Goal: Information Seeking & Learning: Learn about a topic

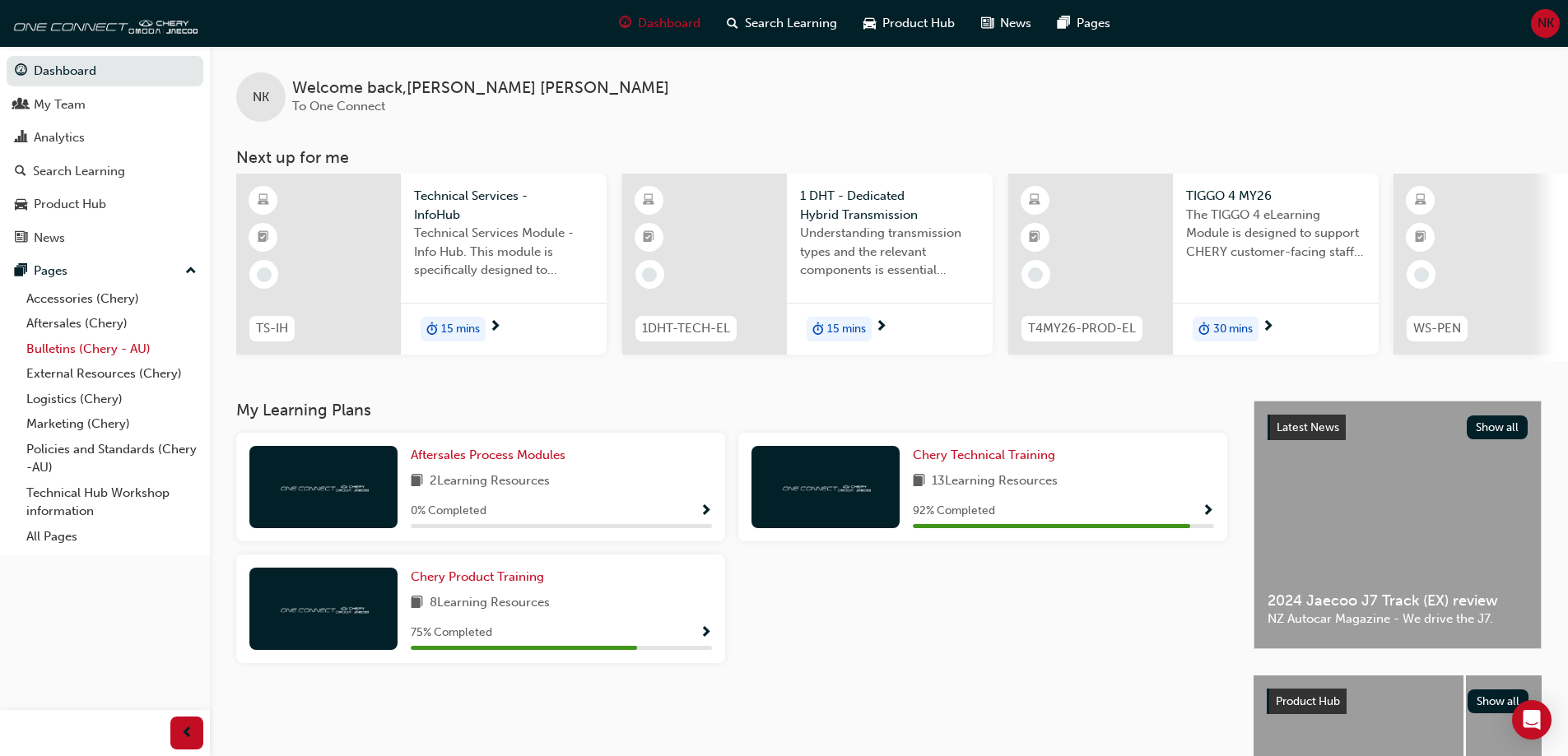
click at [109, 342] on link "Bulletins (Chery - AU)" at bounding box center [111, 349] width 184 height 25
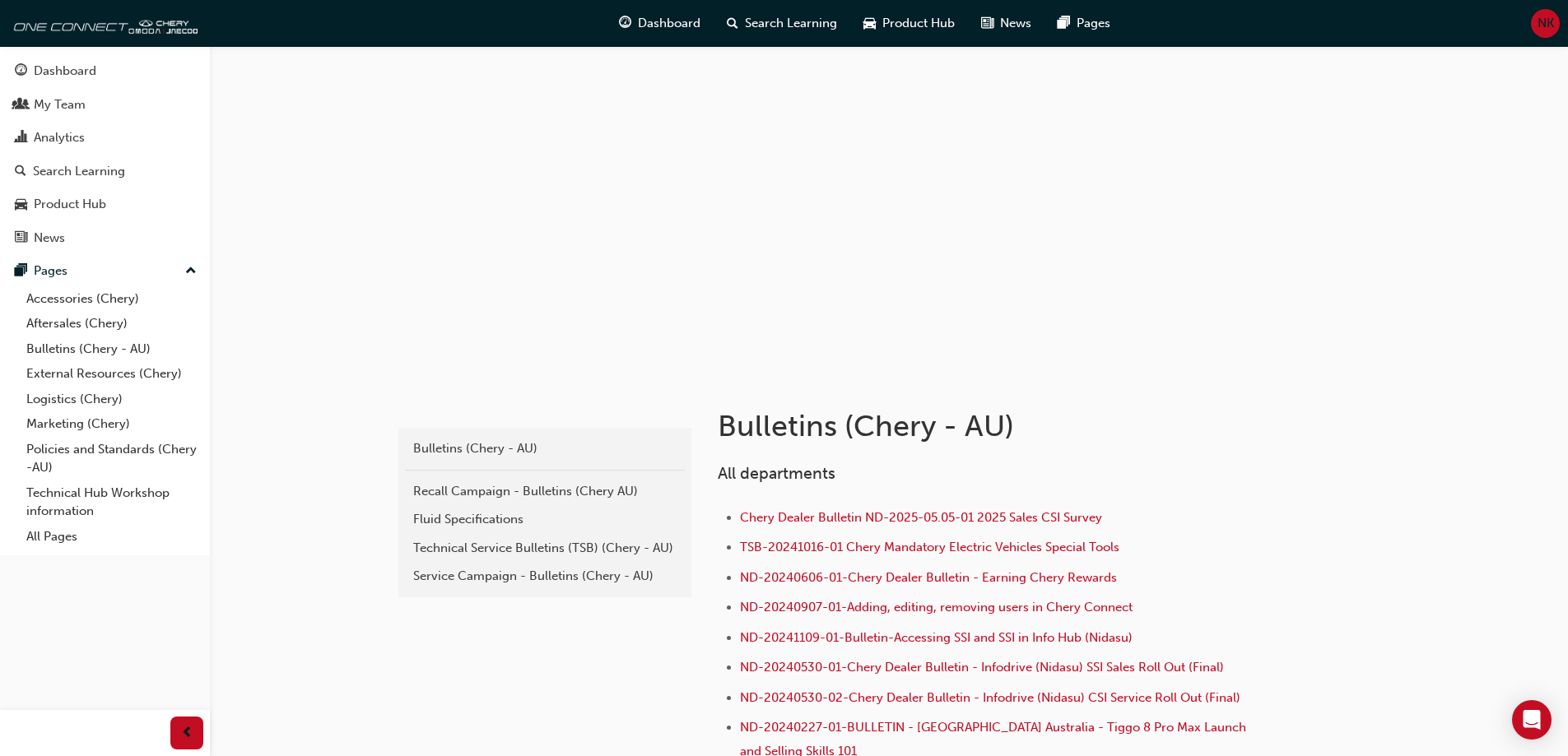
click at [615, 546] on div "Technical Service Bulletins (TSB) (Chery - AU)" at bounding box center [544, 548] width 263 height 19
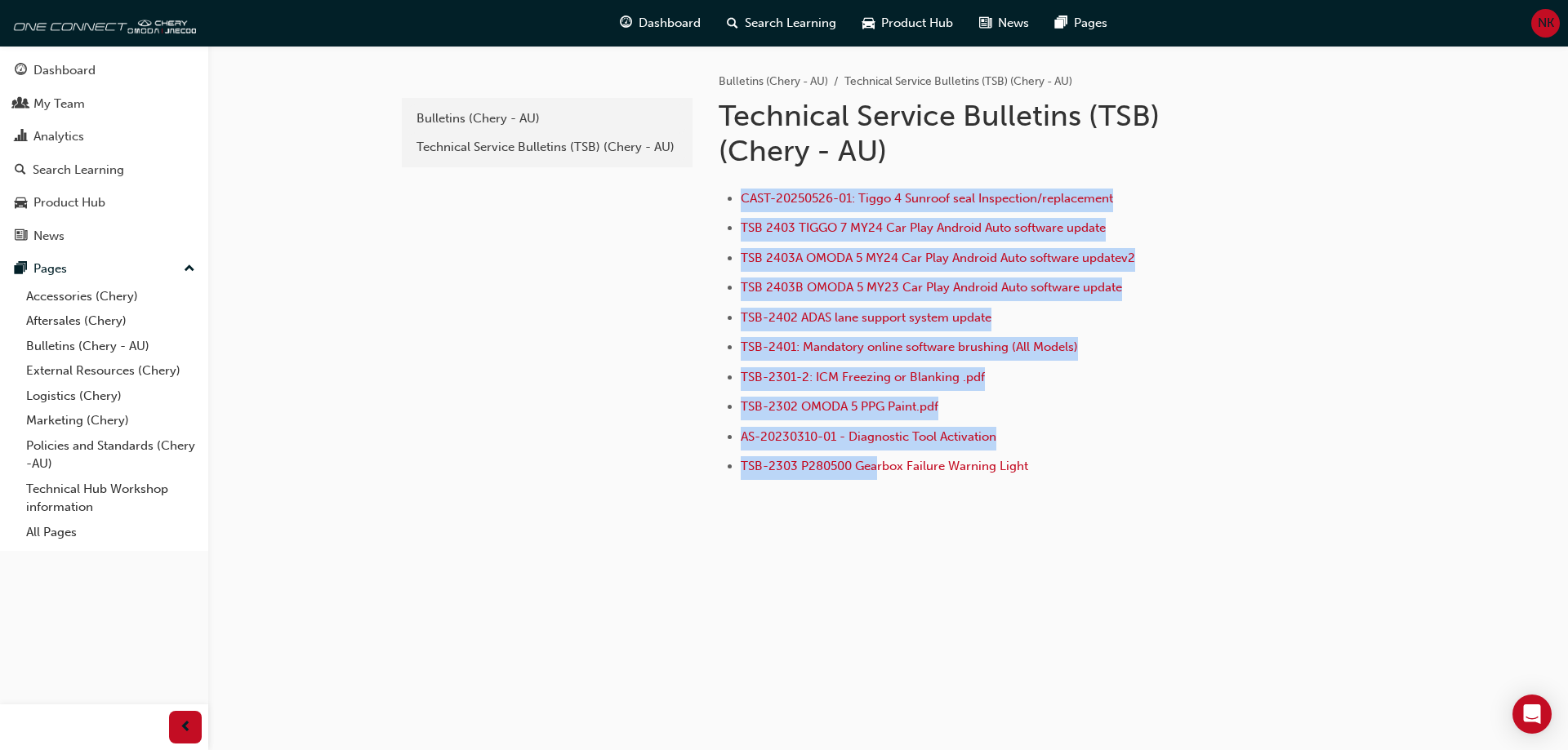
drag, startPoint x: 876, startPoint y: 508, endPoint x: 1261, endPoint y: 155, distance: 522.3
click at [1261, 155] on div "e820a42a-f55a-48b1-8359-4e82164139b7 Bulletins (Chery - AU) Technical Service B…" at bounding box center [888, 294] width 980 height 498
click at [1261, 159] on div at bounding box center [1303, 137] width 98 height 77
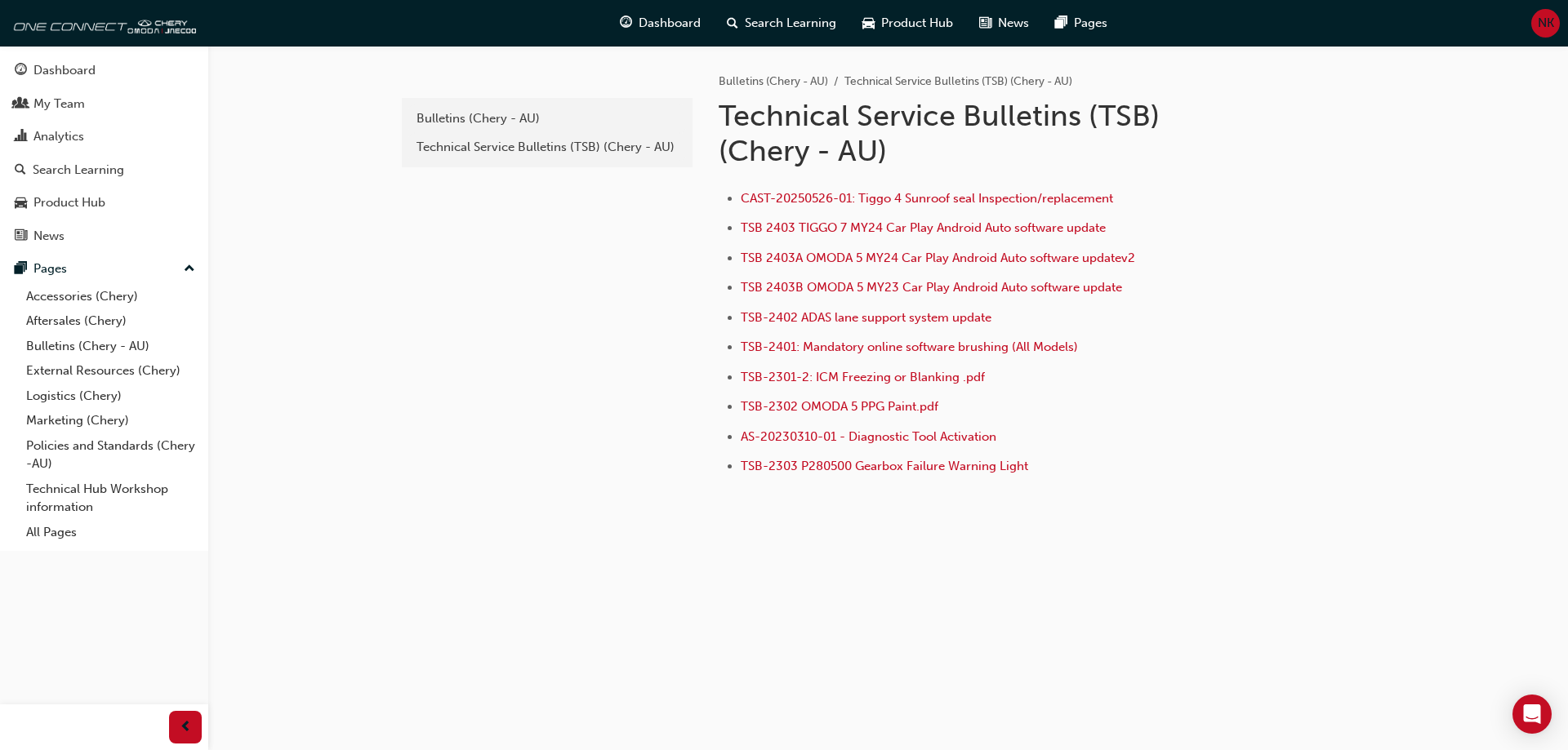
drag, startPoint x: 1045, startPoint y: 494, endPoint x: 626, endPoint y: 88, distance: 583.4
click at [626, 88] on div "e820a42a-f55a-48b1-8359-4e82164139b7 Bulletins (Chery - AU) Technical Service B…" at bounding box center [888, 294] width 980 height 498
click at [436, 248] on div "e820a42a-f55a-48b1-8359-4e82164139b7 Bulletins (Chery - AU) Technical Service B…" at bounding box center [546, 294] width 294 height 498
click at [491, 151] on div "Technical Service Bulletins (TSB) (Chery - AU)" at bounding box center [546, 147] width 261 height 18
click at [570, 151] on div "Technical Service Bulletins (TSB) (Chery - AU)" at bounding box center [546, 147] width 261 height 18
